Goal: Task Accomplishment & Management: Manage account settings

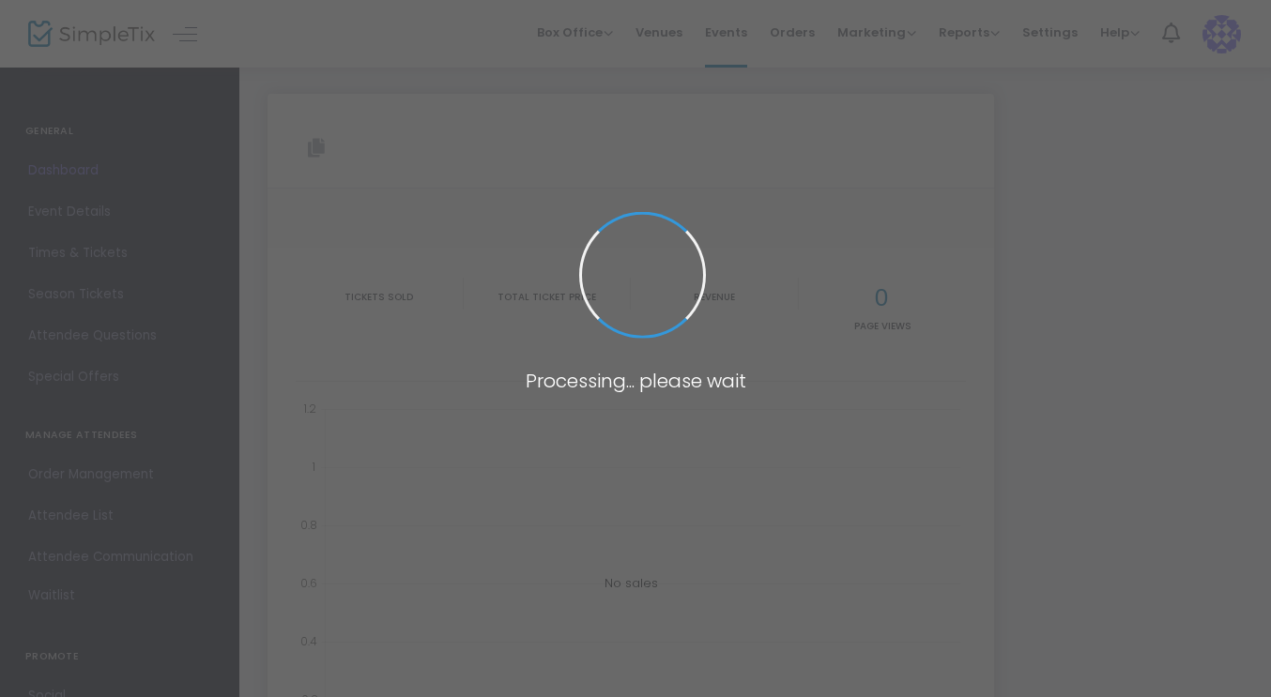
type input "[URL][DOMAIN_NAME]"
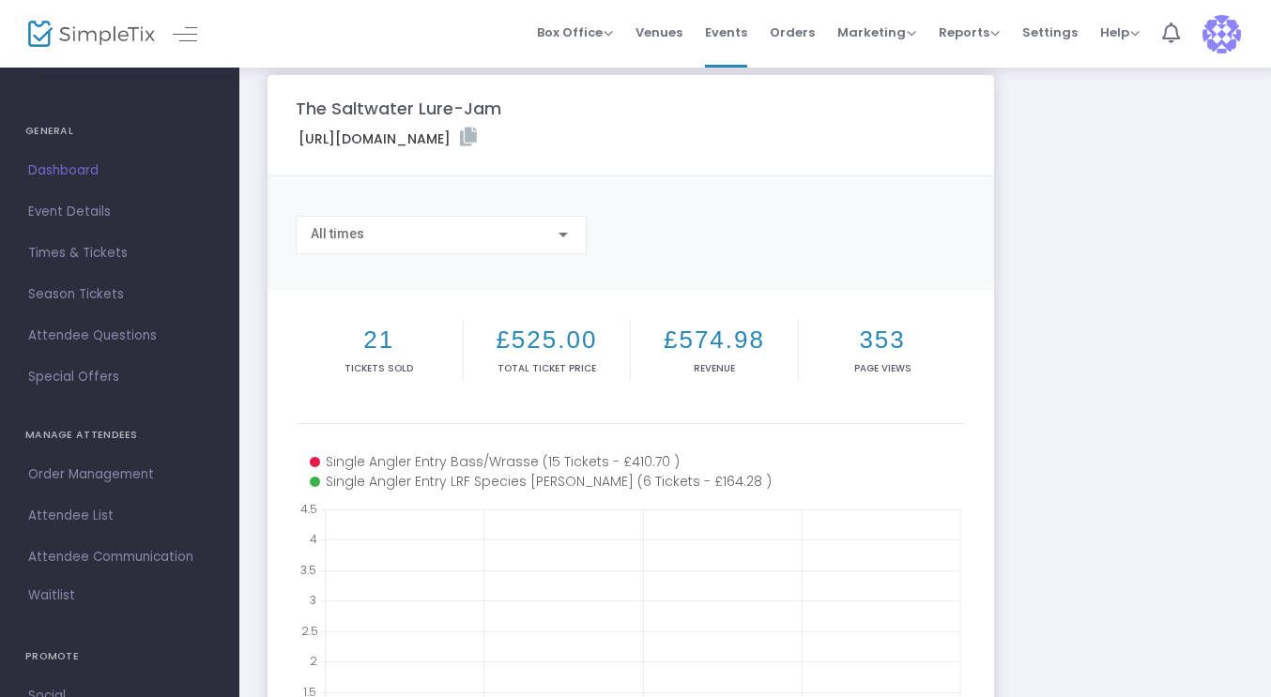
scroll to position [21, 0]
click at [71, 500] on link "Attendee List" at bounding box center [119, 515] width 239 height 41
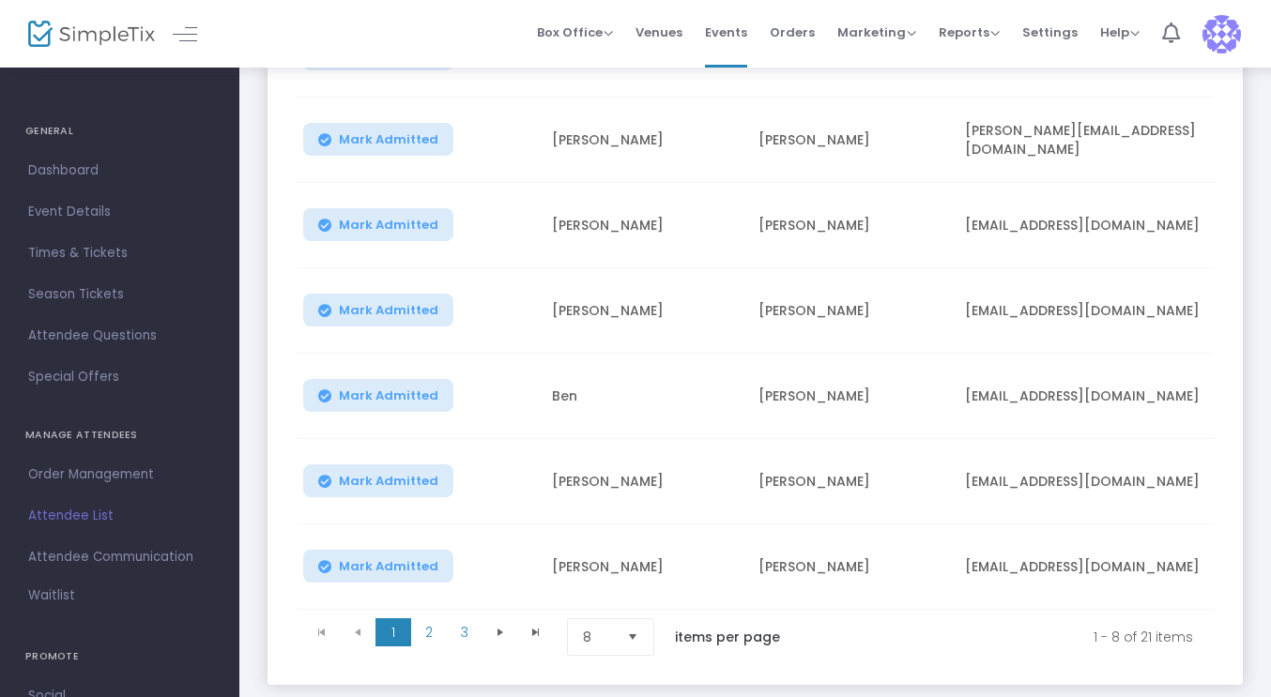
scroll to position [448, 0]
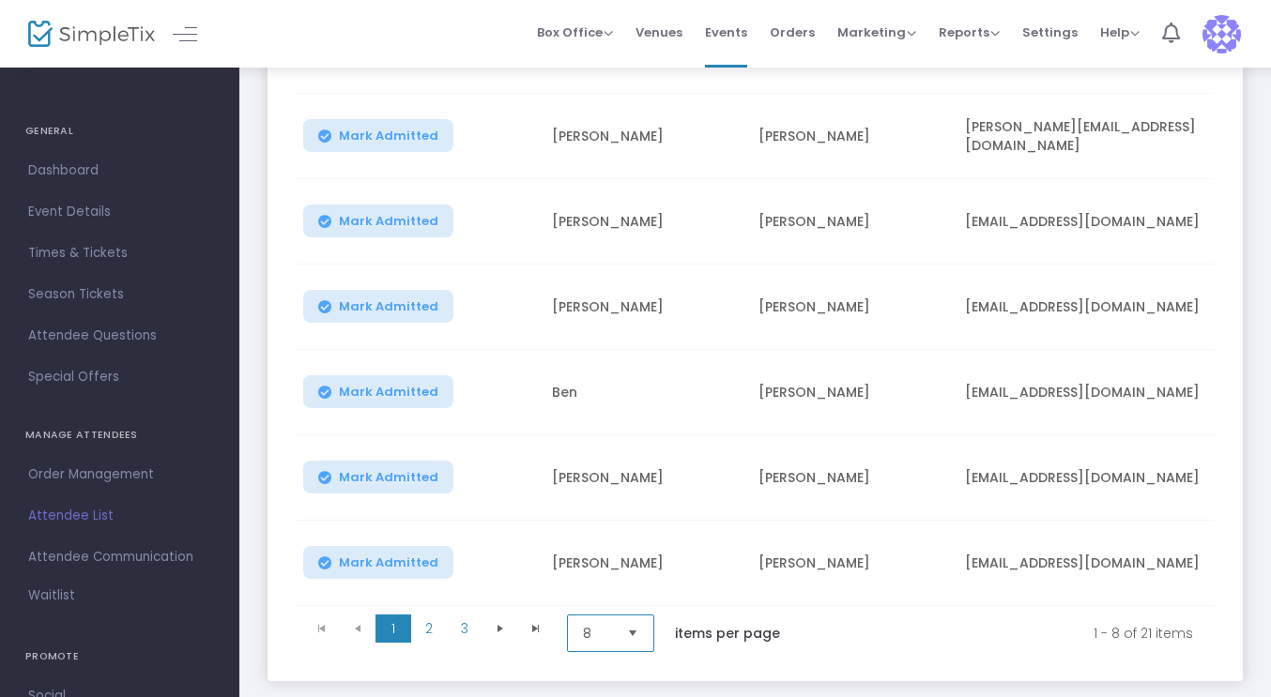
click at [612, 631] on span "8" at bounding box center [597, 633] width 29 height 19
click at [618, 611] on li "100" at bounding box center [613, 602] width 90 height 38
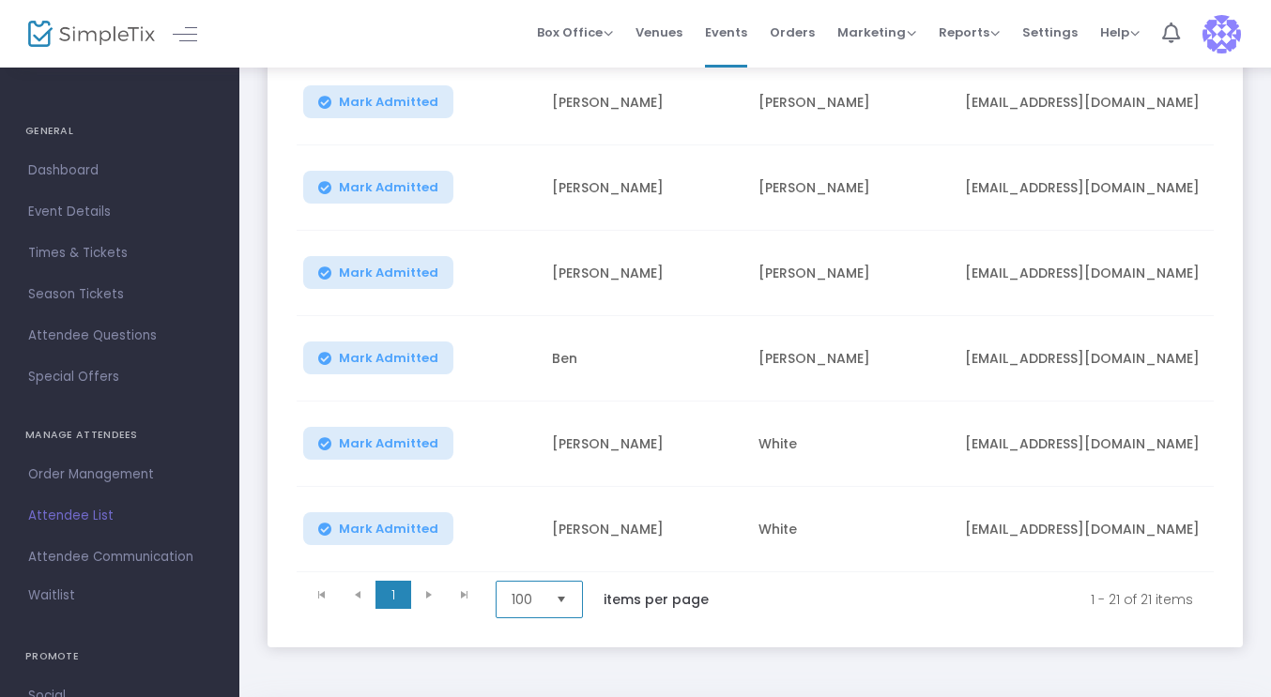
scroll to position [1595, 0]
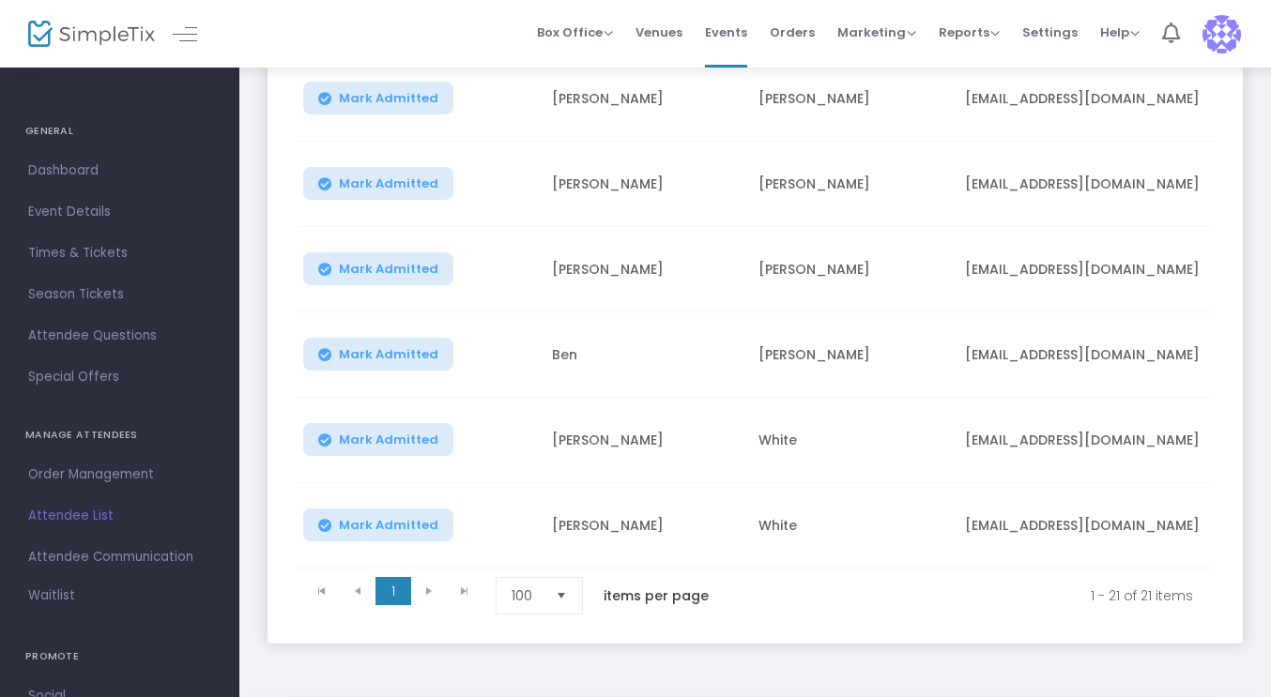
click at [426, 596] on kendo-pager-next-buttons at bounding box center [446, 596] width 71 height 38
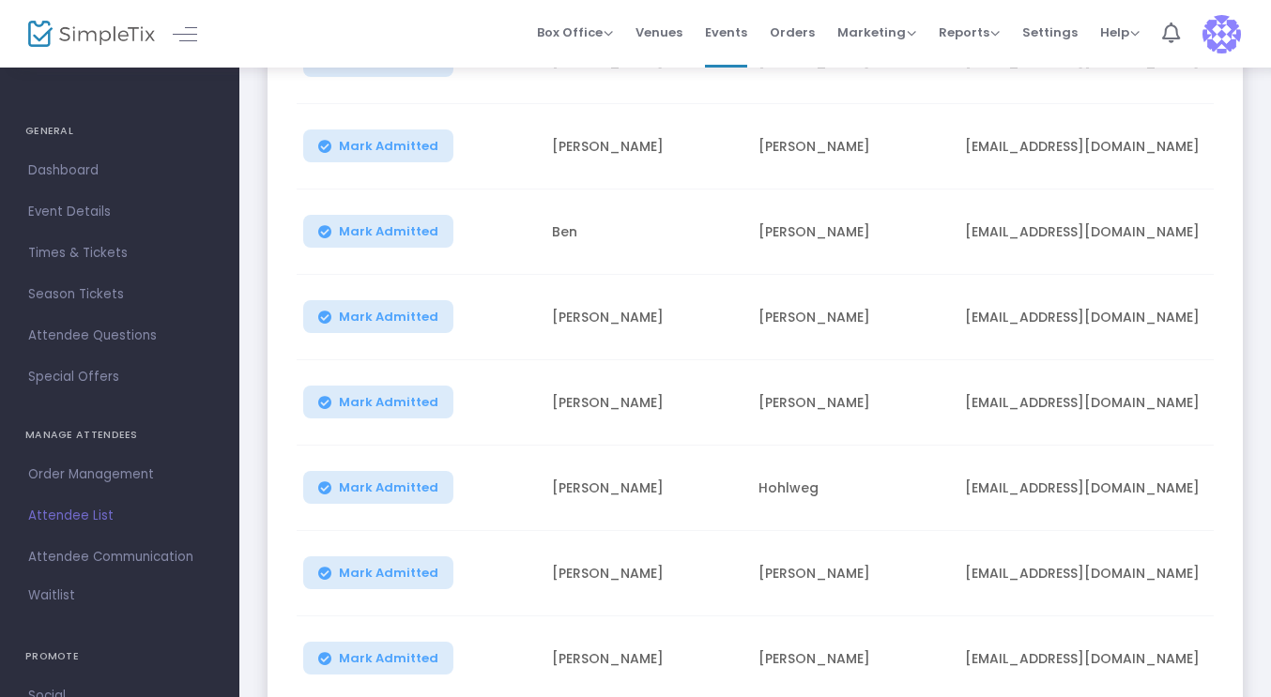
scroll to position [0, 0]
